Goal: Navigation & Orientation: Find specific page/section

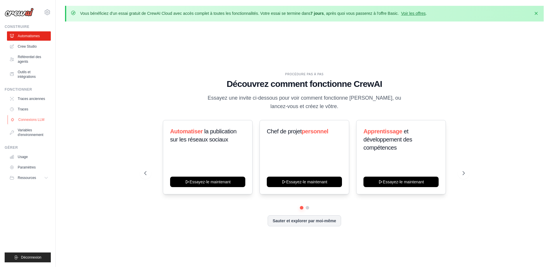
click at [32, 122] on link "Connexions LLM" at bounding box center [30, 119] width 44 height 9
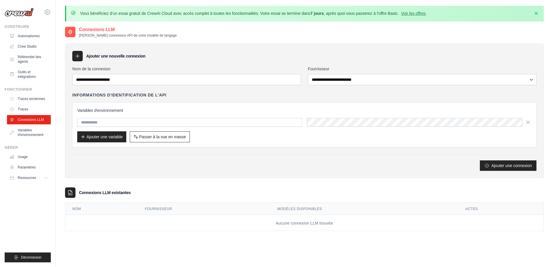
click at [21, 19] on div "[EMAIL_ADDRESS][DOMAIN_NAME] Paramètres Construire Automatismes" at bounding box center [28, 133] width 56 height 267
click at [26, 45] on font "Crew Studio" at bounding box center [27, 46] width 19 height 4
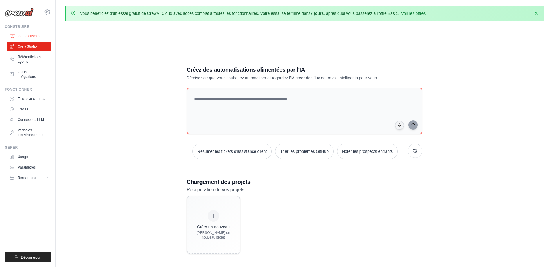
click at [32, 33] on link "Automatismes" at bounding box center [30, 35] width 44 height 9
